Goal: Find specific page/section: Find specific page/section

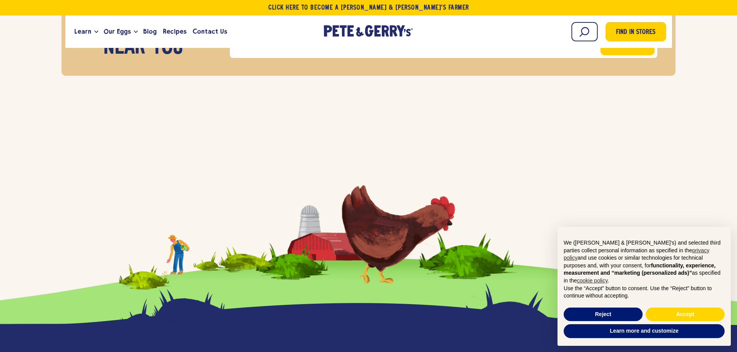
scroll to position [3016, 0]
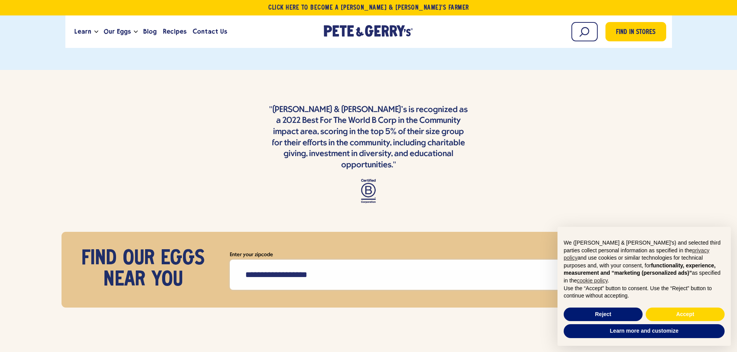
click at [335, 260] on input "Enter your zipcode" at bounding box center [443, 275] width 427 height 30
type input "*****"
click at [600, 262] on button "Go!" at bounding box center [627, 274] width 54 height 25
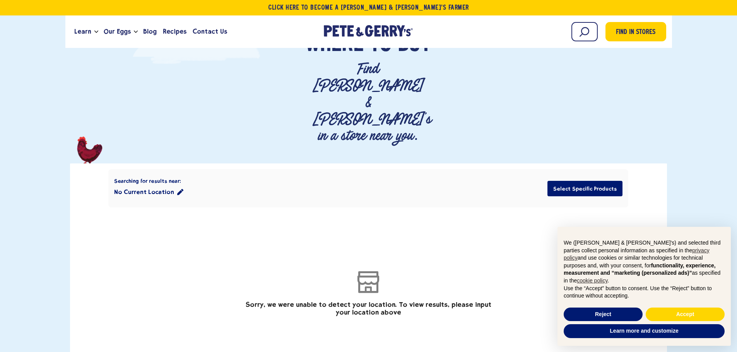
scroll to position [116, 0]
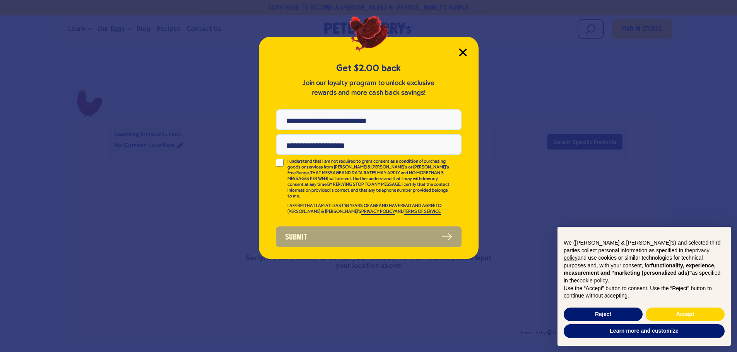
click at [459, 54] on icon "Close Modal" at bounding box center [463, 52] width 8 height 8
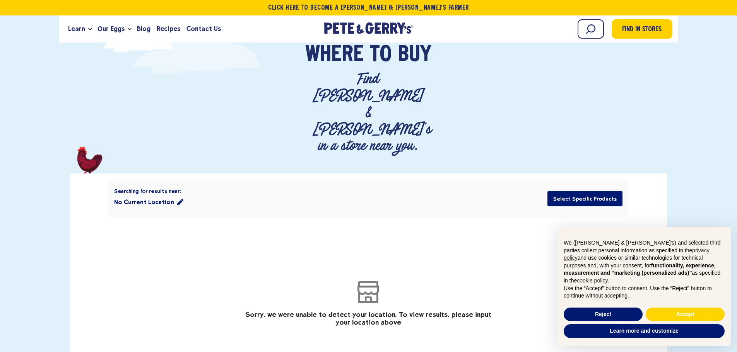
scroll to position [0, 0]
